Goal: Task Accomplishment & Management: Complete application form

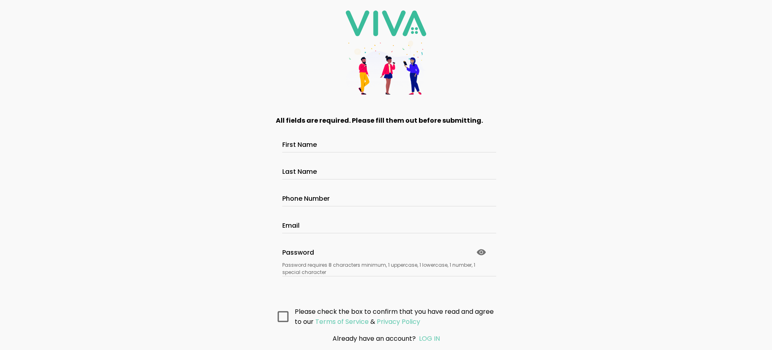
click at [386, 284] on main "All fields are required. Please fill them out before submitting. First Name Las…" at bounding box center [385, 216] width 241 height 222
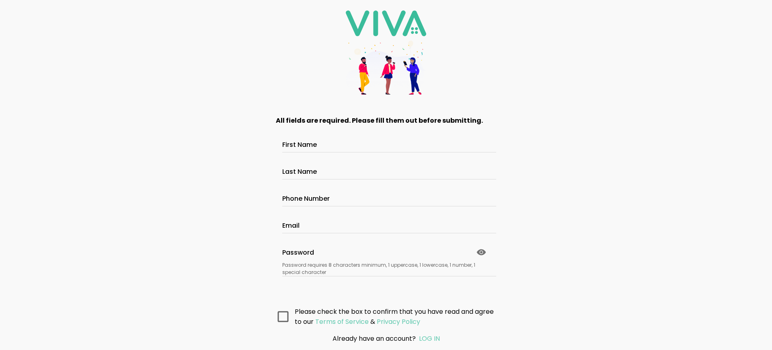
click at [386, 284] on main "All fields are required. Please fill them out before submitting. First Name Las…" at bounding box center [385, 216] width 241 height 222
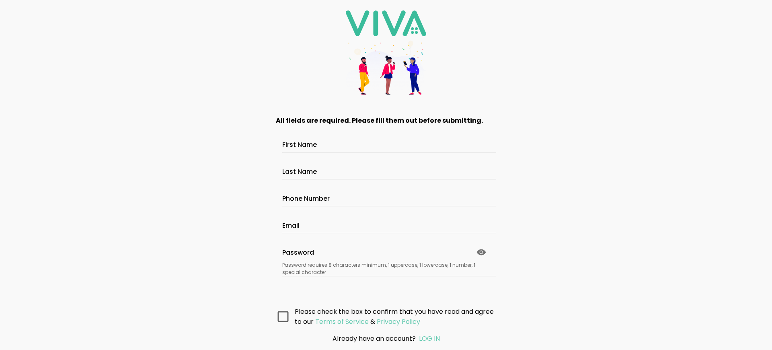
click at [386, 284] on main "All fields are required. Please fill them out before submitting. First Name Las…" at bounding box center [385, 216] width 241 height 222
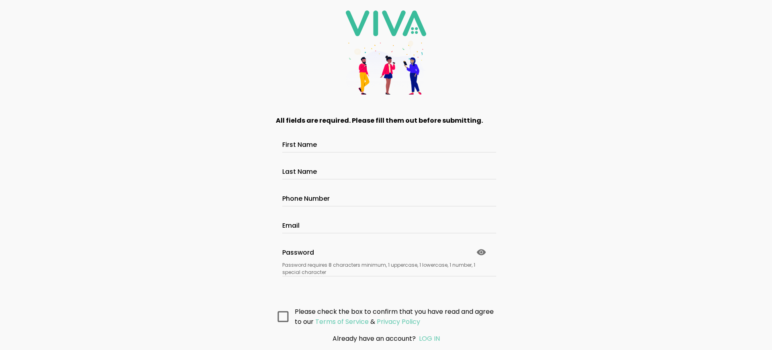
click at [386, 284] on main "All fields are required. Please fill them out before submitting. First Name Las…" at bounding box center [385, 216] width 241 height 222
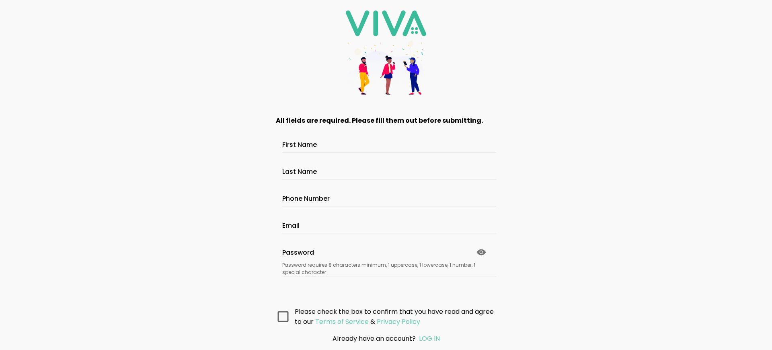
click at [386, 284] on main "All fields are required. Please fill them out before submitting. First Name Las…" at bounding box center [385, 216] width 241 height 222
